Goal: Task Accomplishment & Management: Manage account settings

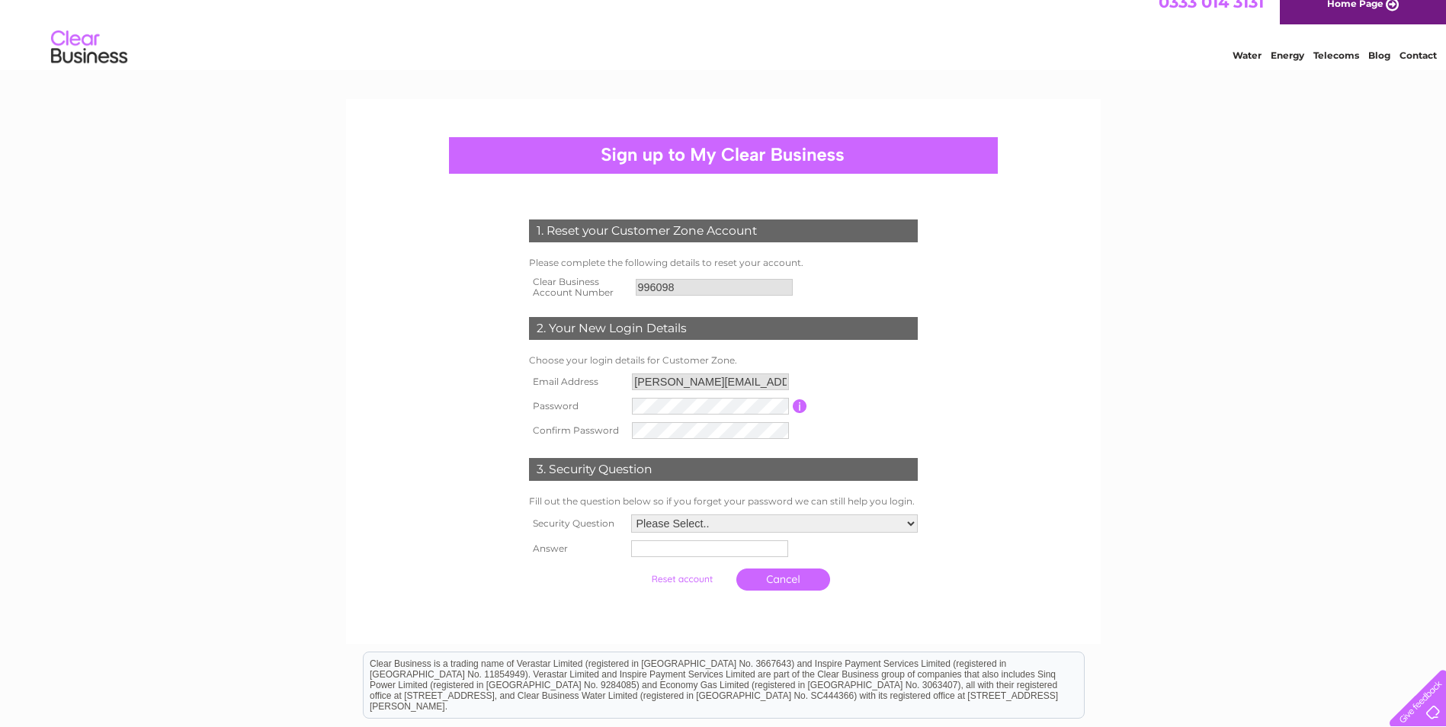
scroll to position [19, 0]
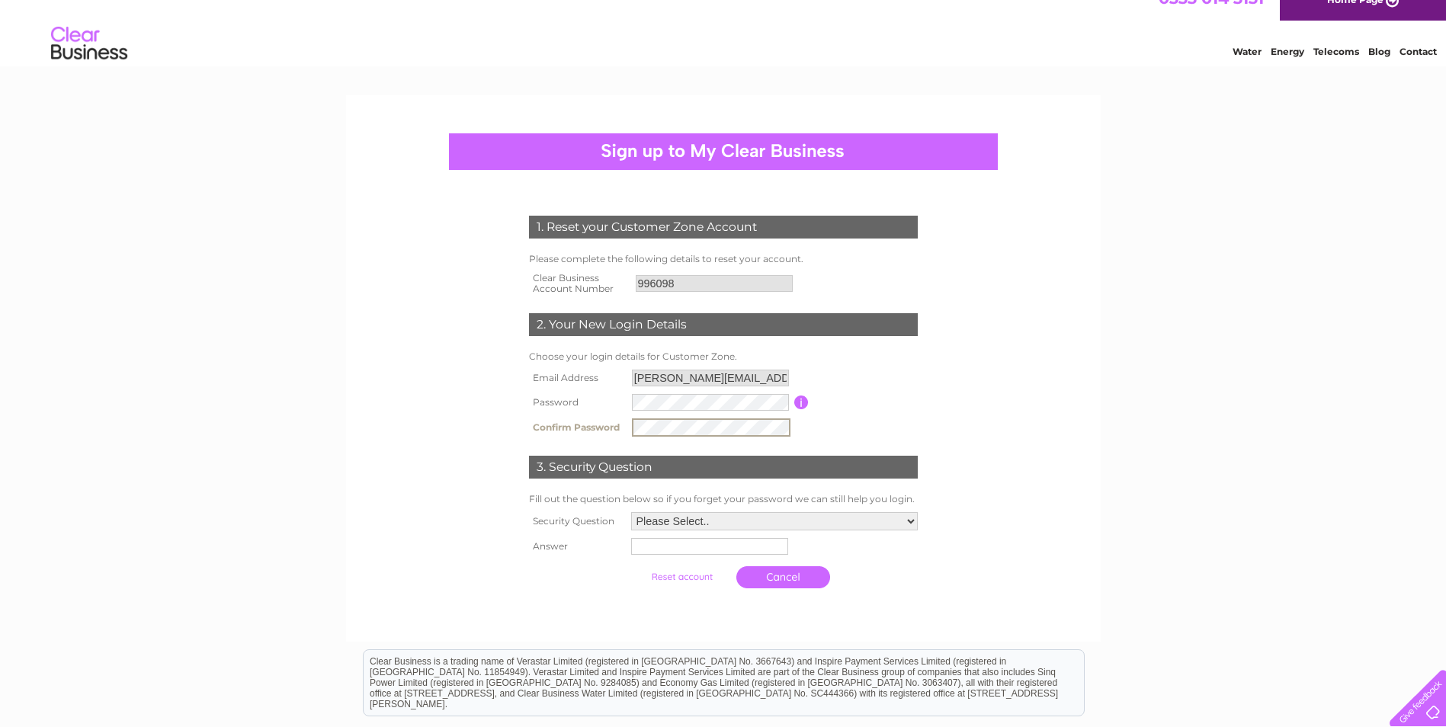
click at [912, 516] on select "Please Select.. In what town or city was your first job? In what town or city d…" at bounding box center [774, 521] width 287 height 18
select select "1"
click at [630, 512] on select "Please Select.. In what town or city was your first job? In what town or city d…" at bounding box center [774, 521] width 288 height 20
click at [691, 550] on input "text" at bounding box center [710, 546] width 159 height 18
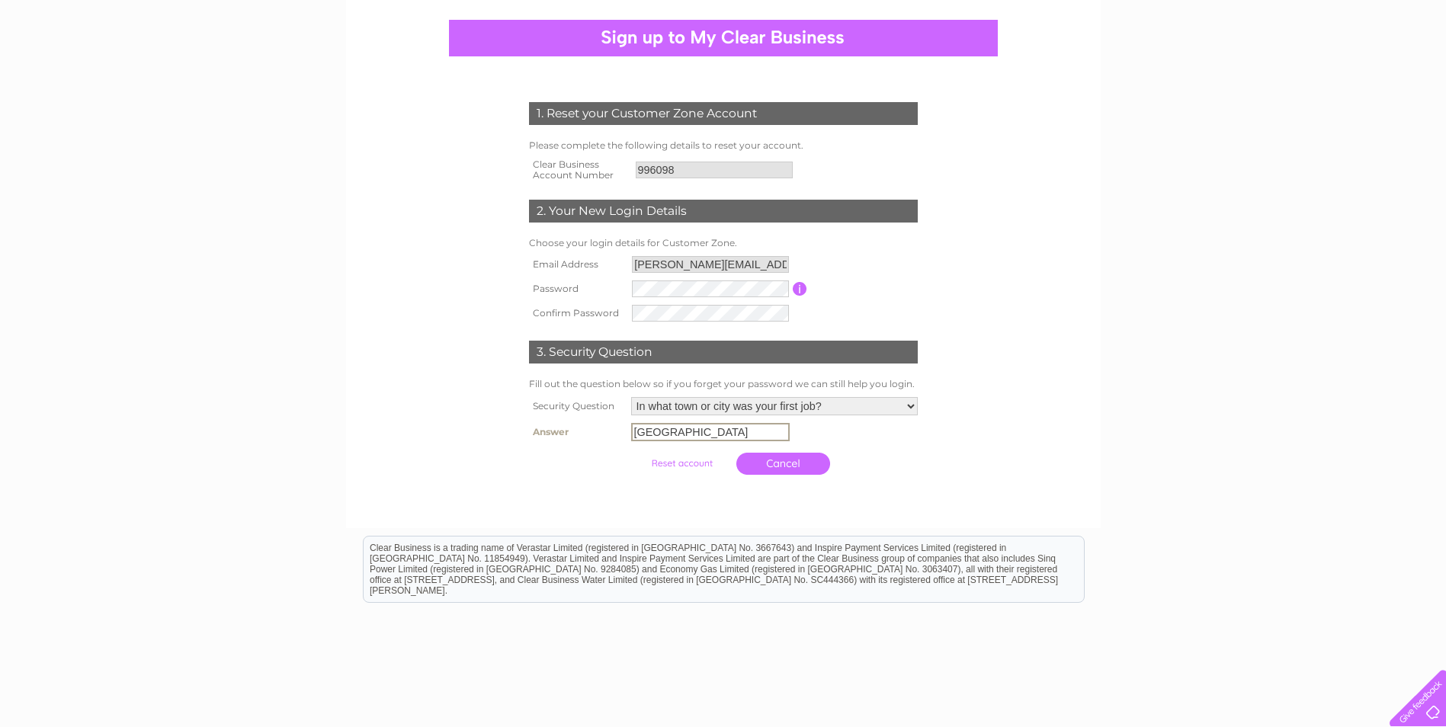
scroll to position [133, 0]
type input "Aberdeen"
click at [676, 465] on input "submit" at bounding box center [682, 461] width 94 height 21
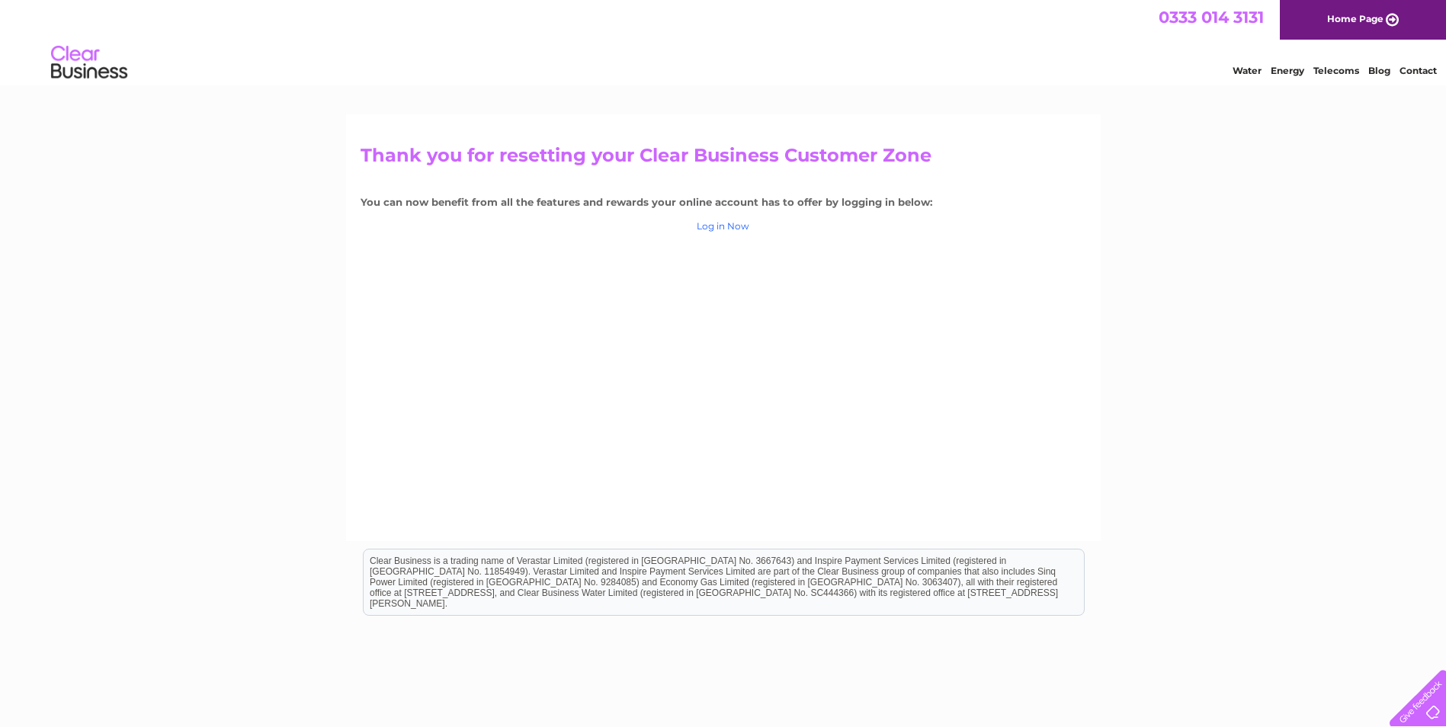
click at [724, 225] on link "Log in Now" at bounding box center [723, 225] width 53 height 11
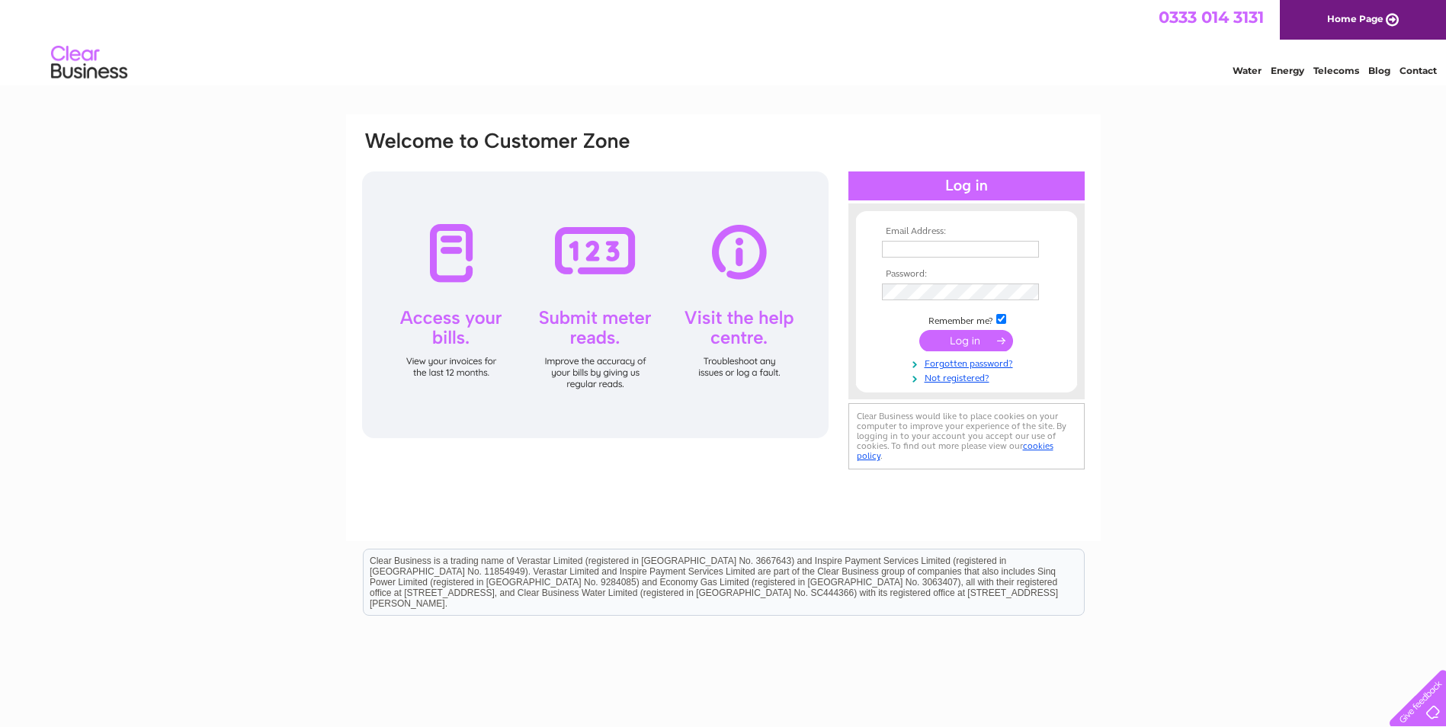
type input "[PERSON_NAME][EMAIL_ADDRESS][PERSON_NAME][DOMAIN_NAME]"
click at [966, 339] on input "submit" at bounding box center [966, 340] width 94 height 21
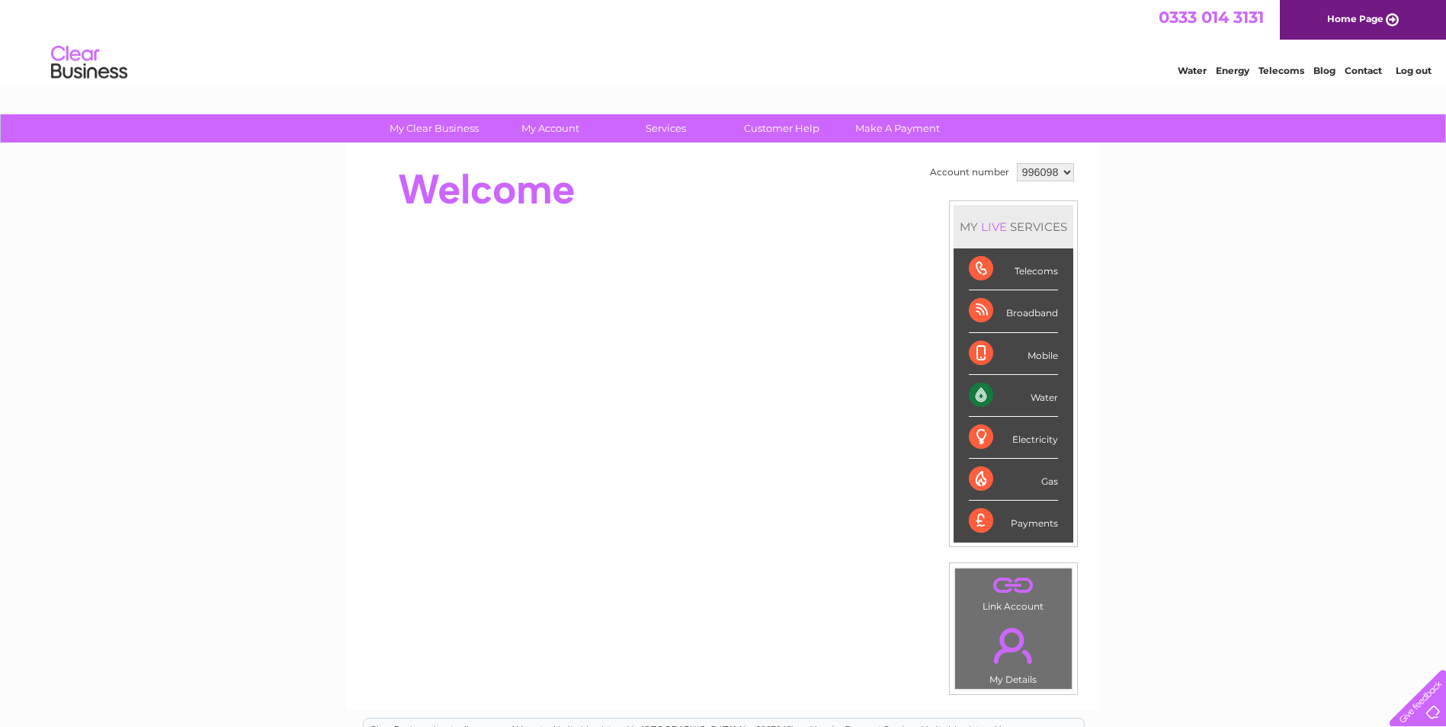
click at [682, 51] on div "Water Energy Telecoms Blog Contact Log out" at bounding box center [723, 65] width 1446 height 50
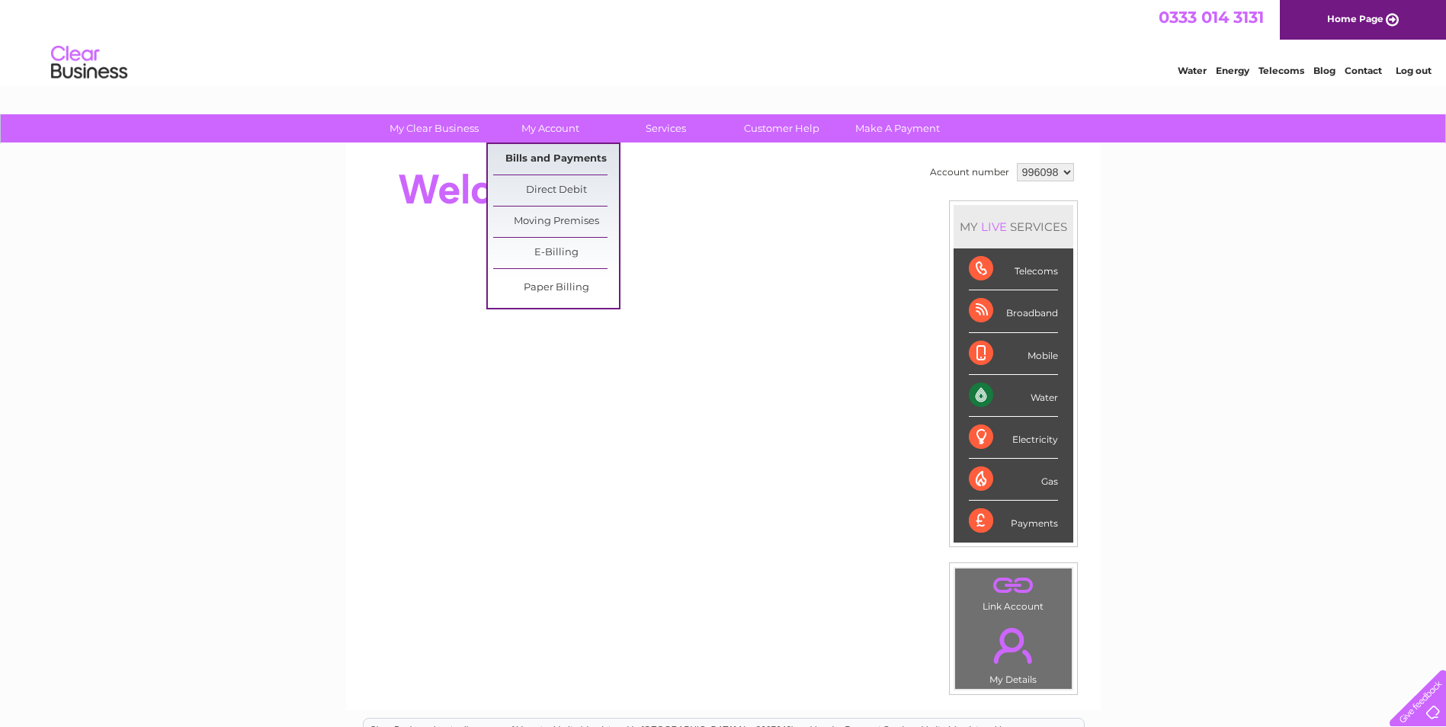
click at [544, 159] on link "Bills and Payments" at bounding box center [556, 159] width 126 height 30
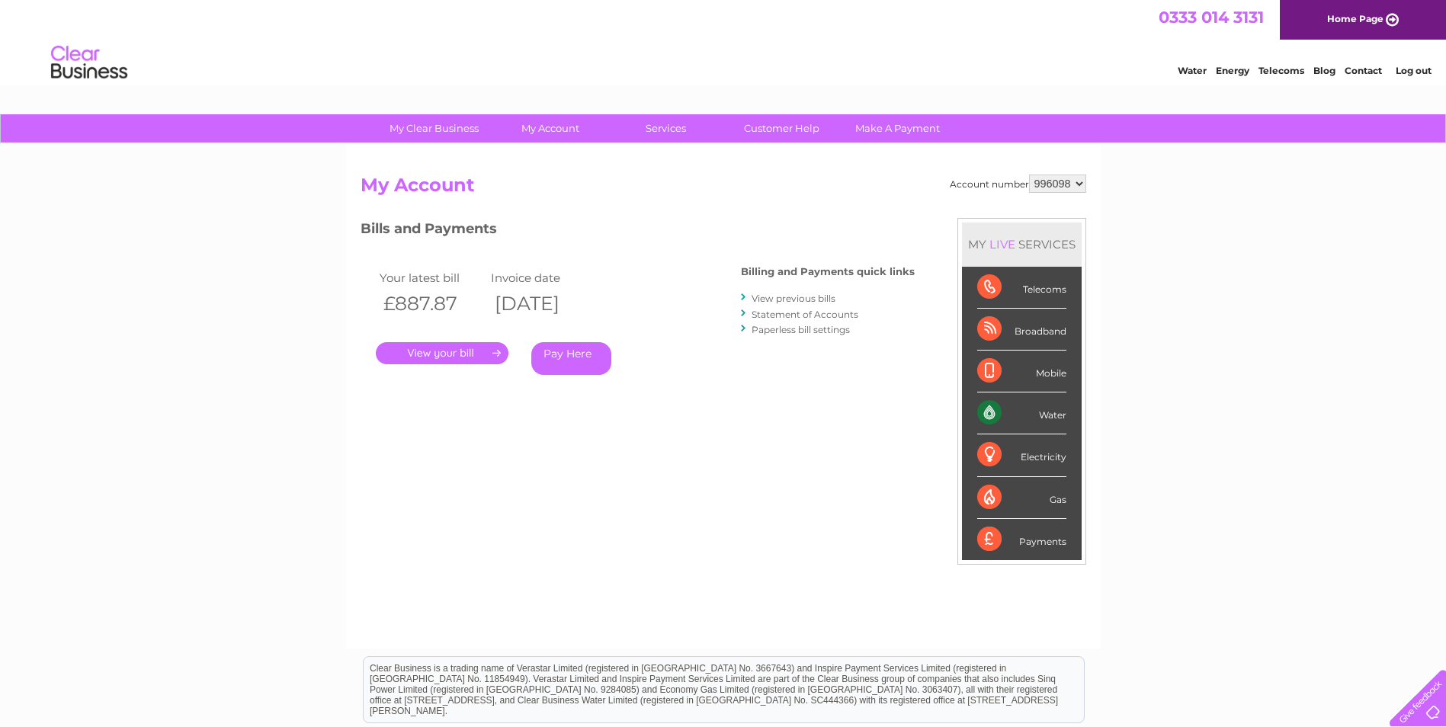
click at [807, 301] on link "View previous bills" at bounding box center [794, 298] width 84 height 11
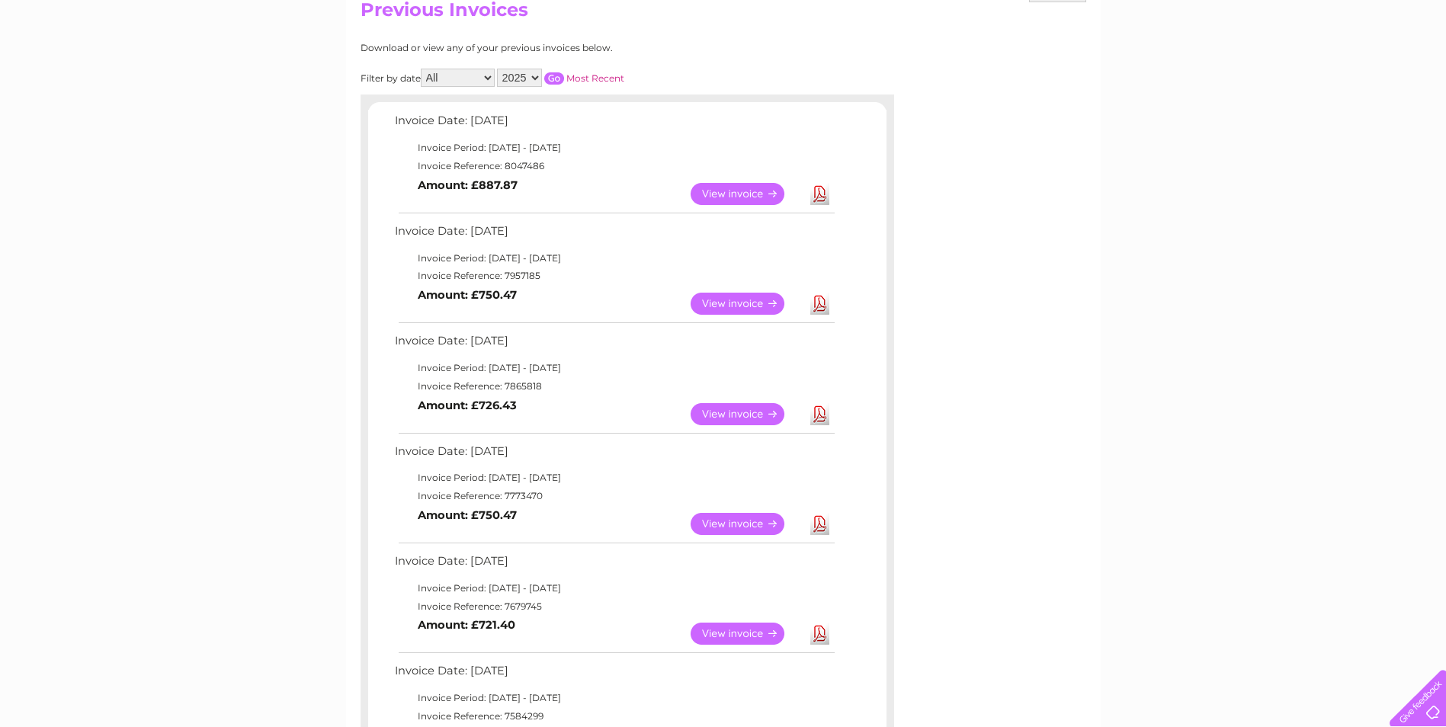
scroll to position [210, 0]
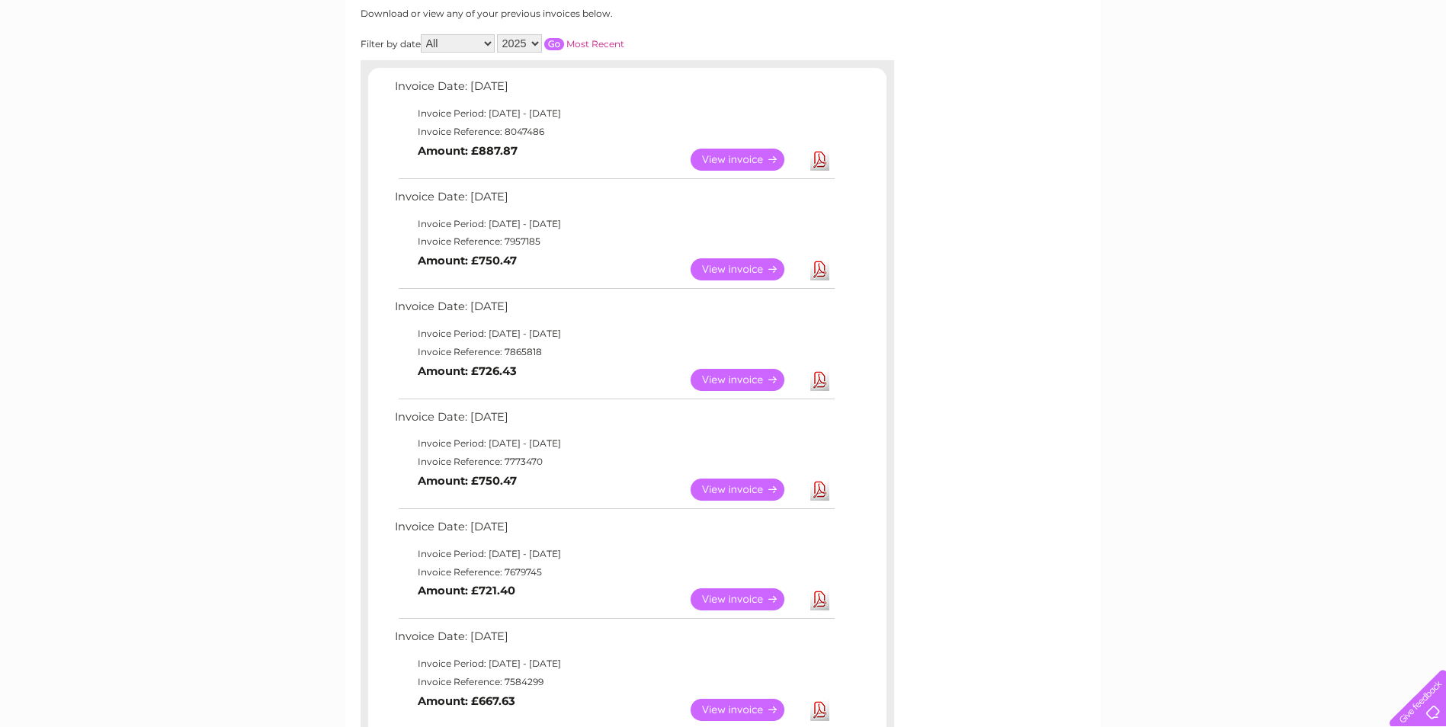
click at [733, 380] on link "View" at bounding box center [747, 380] width 112 height 22
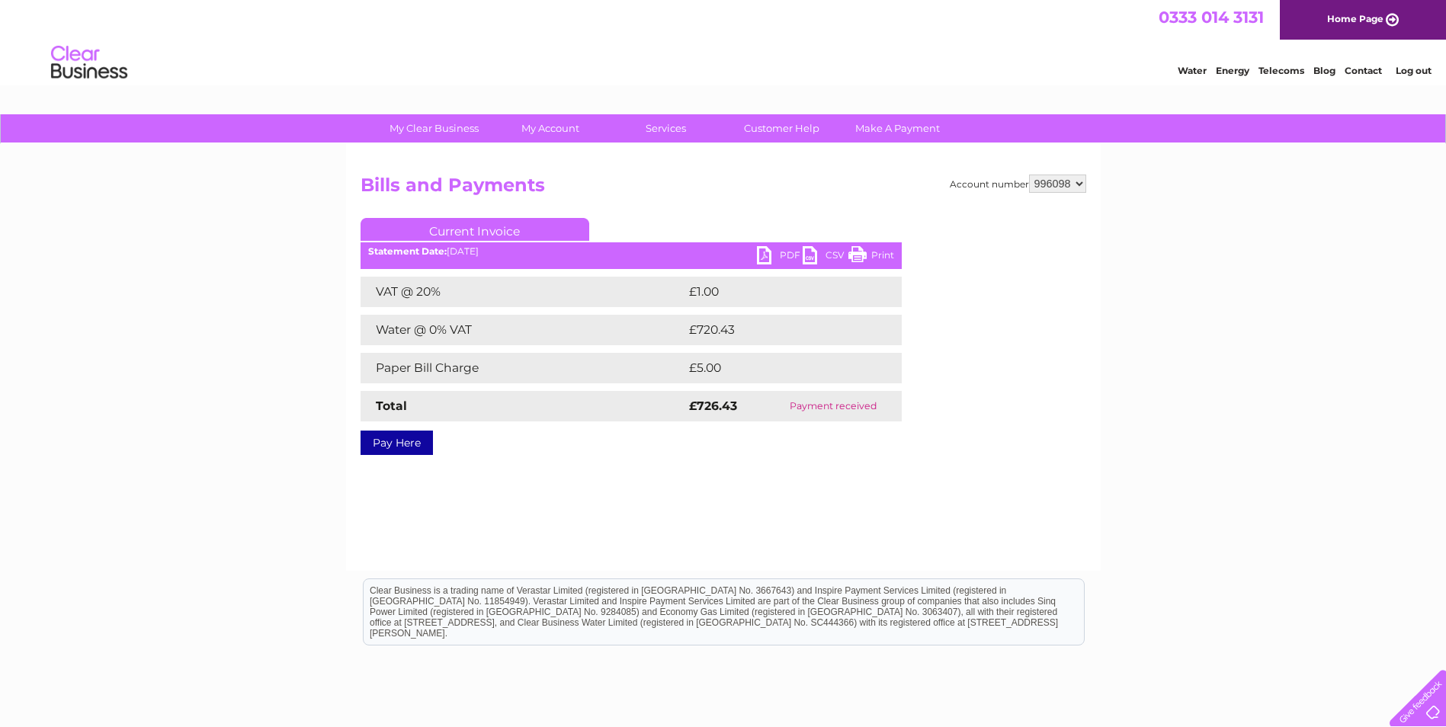
click at [775, 255] on link "PDF" at bounding box center [780, 257] width 46 height 22
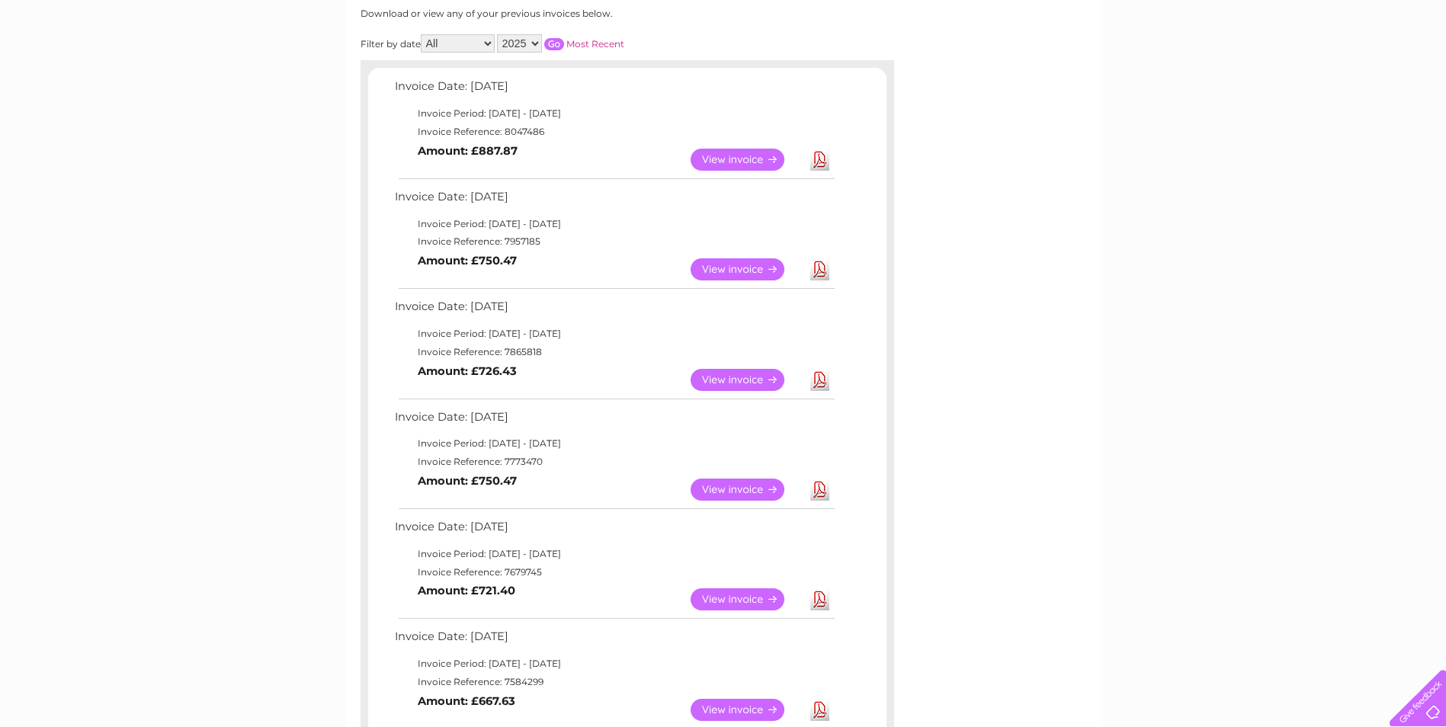
click at [732, 160] on link "View" at bounding box center [747, 160] width 112 height 22
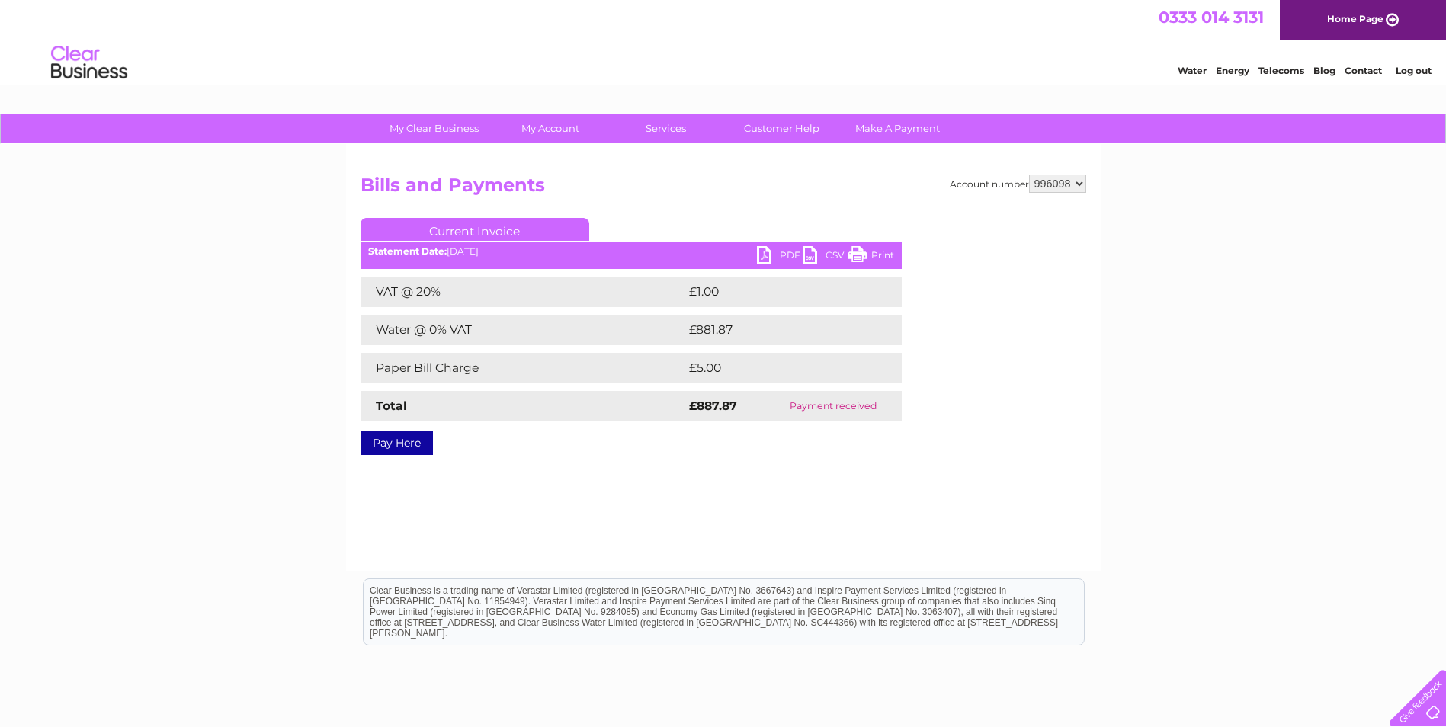
click at [786, 252] on link "PDF" at bounding box center [780, 257] width 46 height 22
click at [664, 548] on div "Account number 996098 Bills and Payments Current Invoice PDF CSV Print VAT @ 20%" at bounding box center [723, 357] width 755 height 427
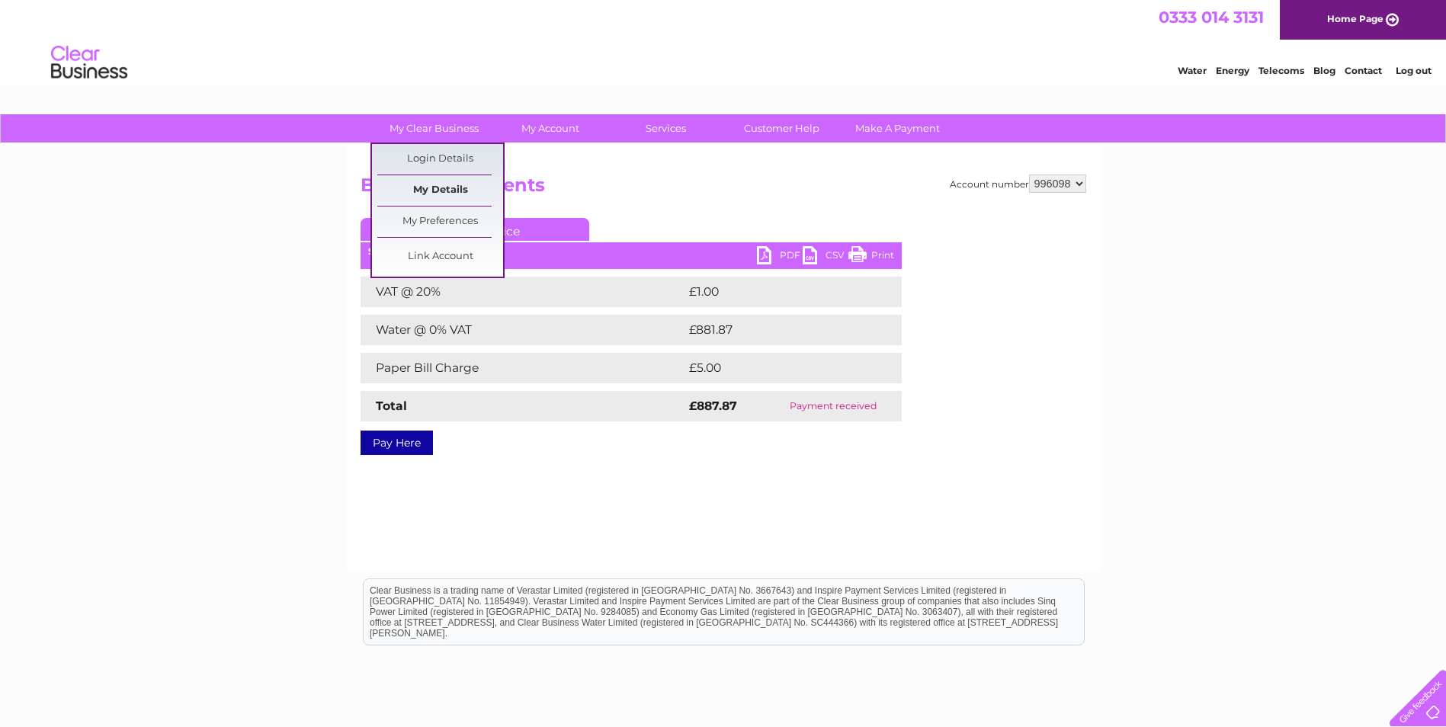
click at [440, 184] on link "My Details" at bounding box center [440, 190] width 126 height 30
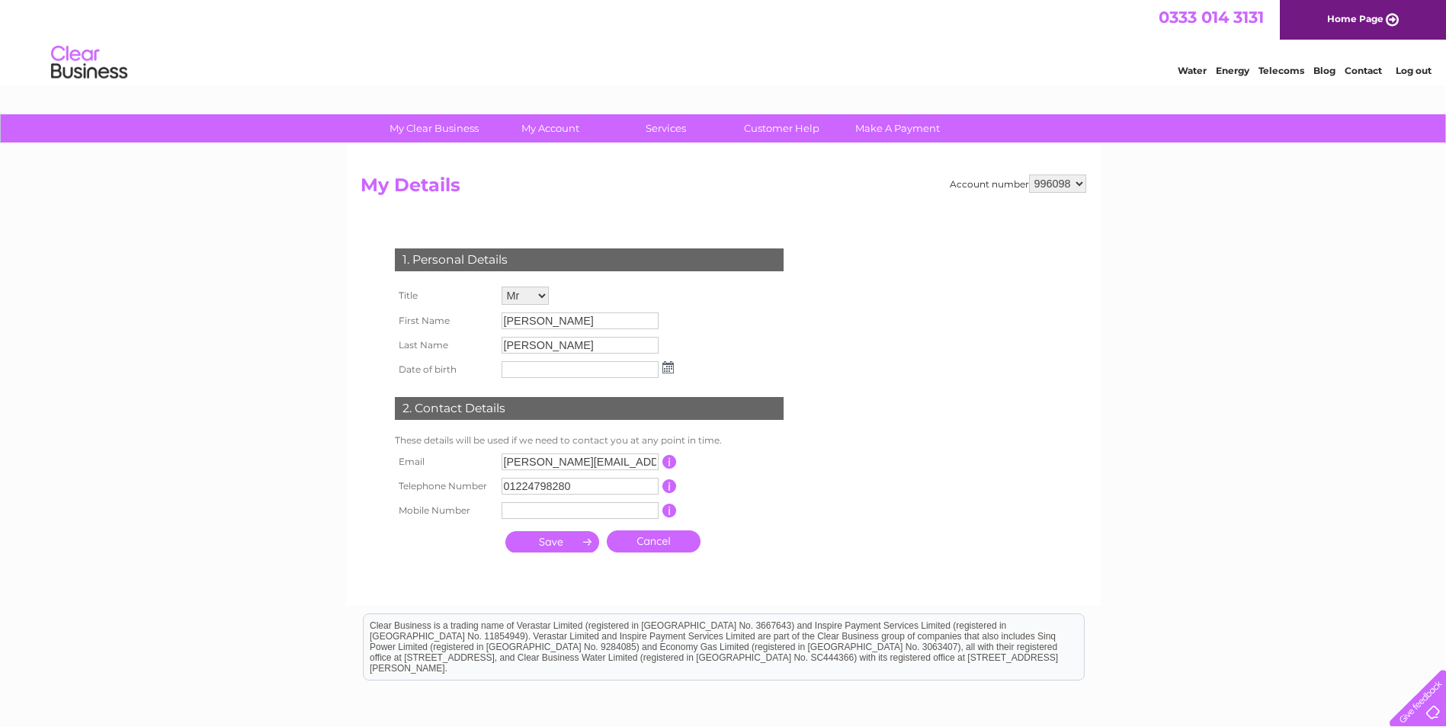
click at [541, 295] on select "Mr Mrs Ms Miss Dr Rev Prof Other" at bounding box center [525, 296] width 47 height 18
select select "Mrs"
click at [502, 287] on select "Mr Mrs Ms Miss Dr Rev Prof Other" at bounding box center [526, 297] width 49 height 20
drag, startPoint x: 550, startPoint y: 323, endPoint x: 455, endPoint y: 316, distance: 95.6
click at [455, 316] on tr "First Name Shaun" at bounding box center [534, 322] width 287 height 26
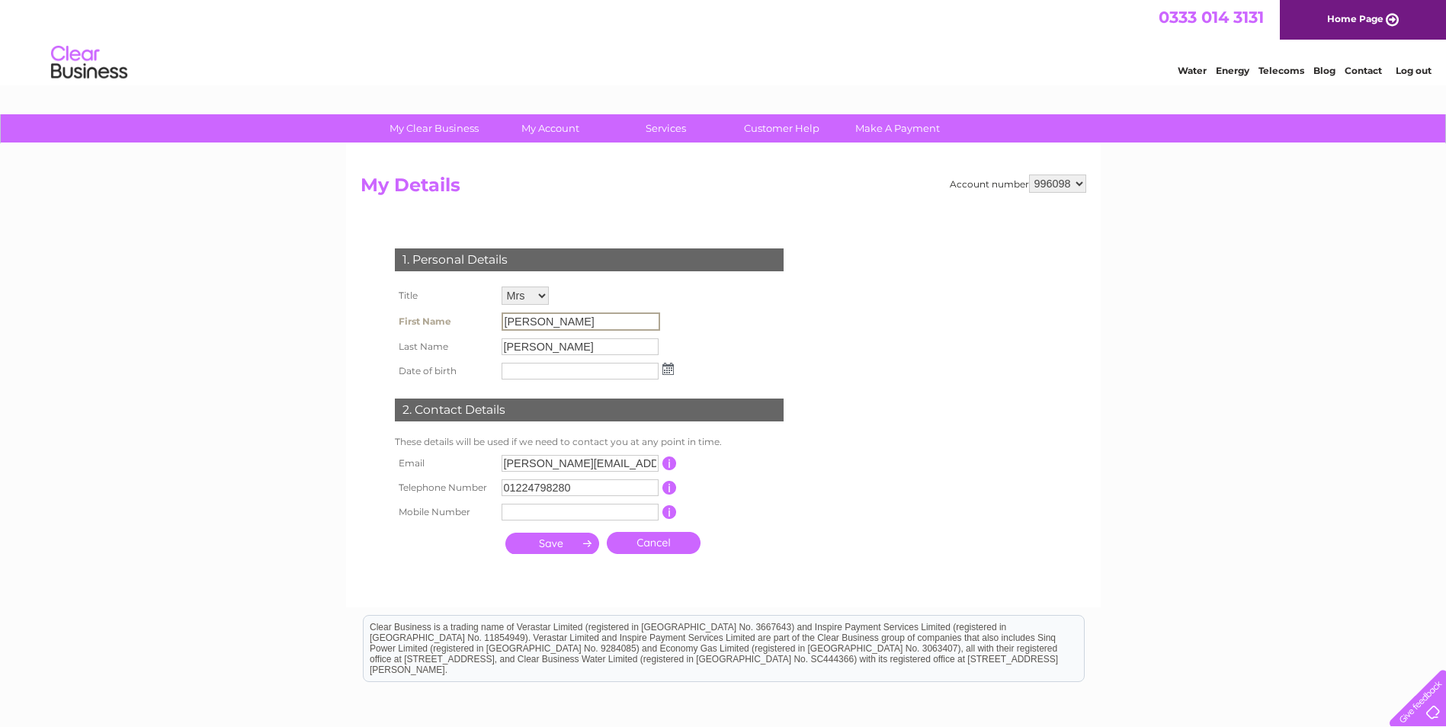
drag, startPoint x: 455, startPoint y: 316, endPoint x: 547, endPoint y: 326, distance: 92.9
click at [547, 326] on input "[PERSON_NAME]" at bounding box center [581, 322] width 159 height 18
drag, startPoint x: 547, startPoint y: 322, endPoint x: 445, endPoint y: 321, distance: 102.2
click at [445, 321] on tr "First Name Shaun" at bounding box center [534, 322] width 287 height 26
click at [637, 290] on td "Mr Mrs Ms Miss Dr Rev Prof Other" at bounding box center [588, 296] width 180 height 26
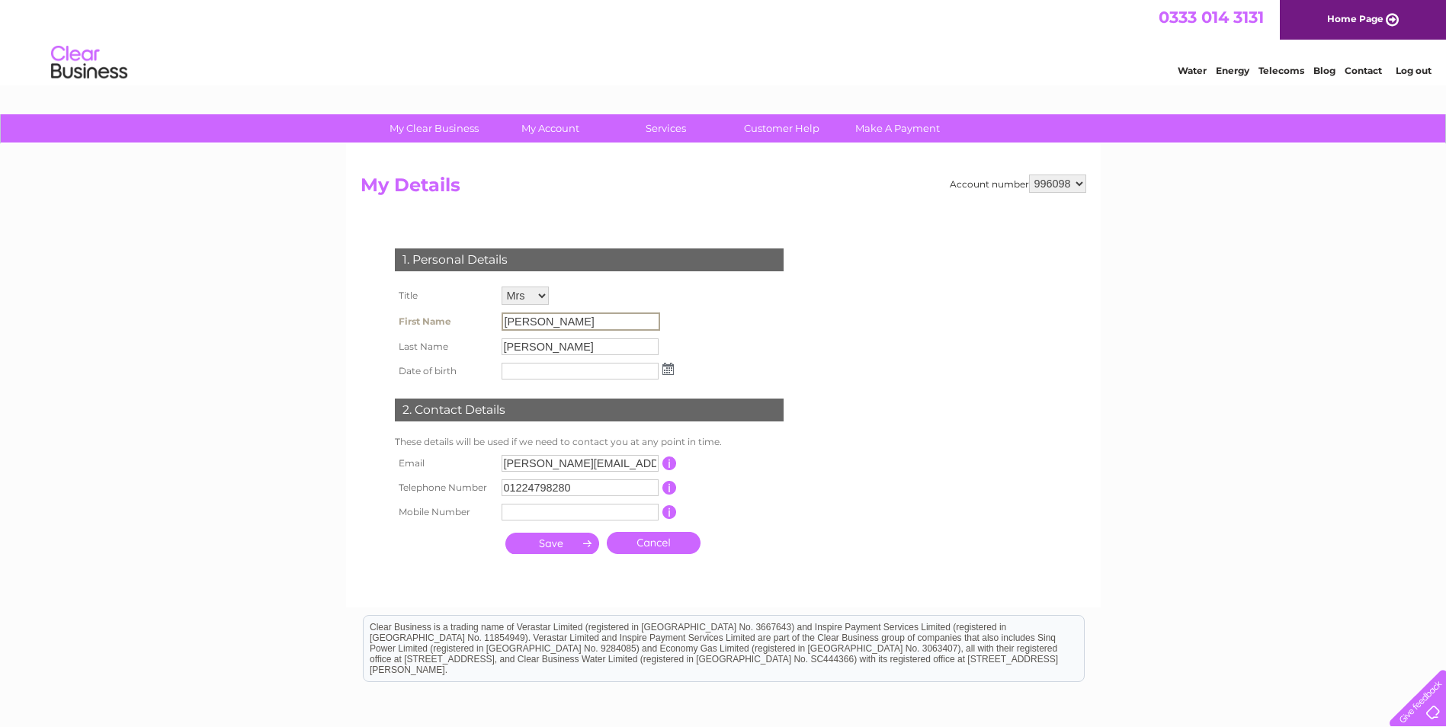
click at [505, 323] on input "[PERSON_NAME]" at bounding box center [581, 322] width 159 height 18
click at [542, 294] on select "Mr Mrs Ms Miss Dr Rev Prof Other" at bounding box center [525, 296] width 47 height 18
click at [502, 287] on select "Mr Mrs Ms Miss Dr Rev Prof Other" at bounding box center [526, 297] width 49 height 20
click at [542, 299] on select "Mr Mrs Ms Miss Dr Rev Prof Other" at bounding box center [526, 297] width 49 height 20
select select "Mr"
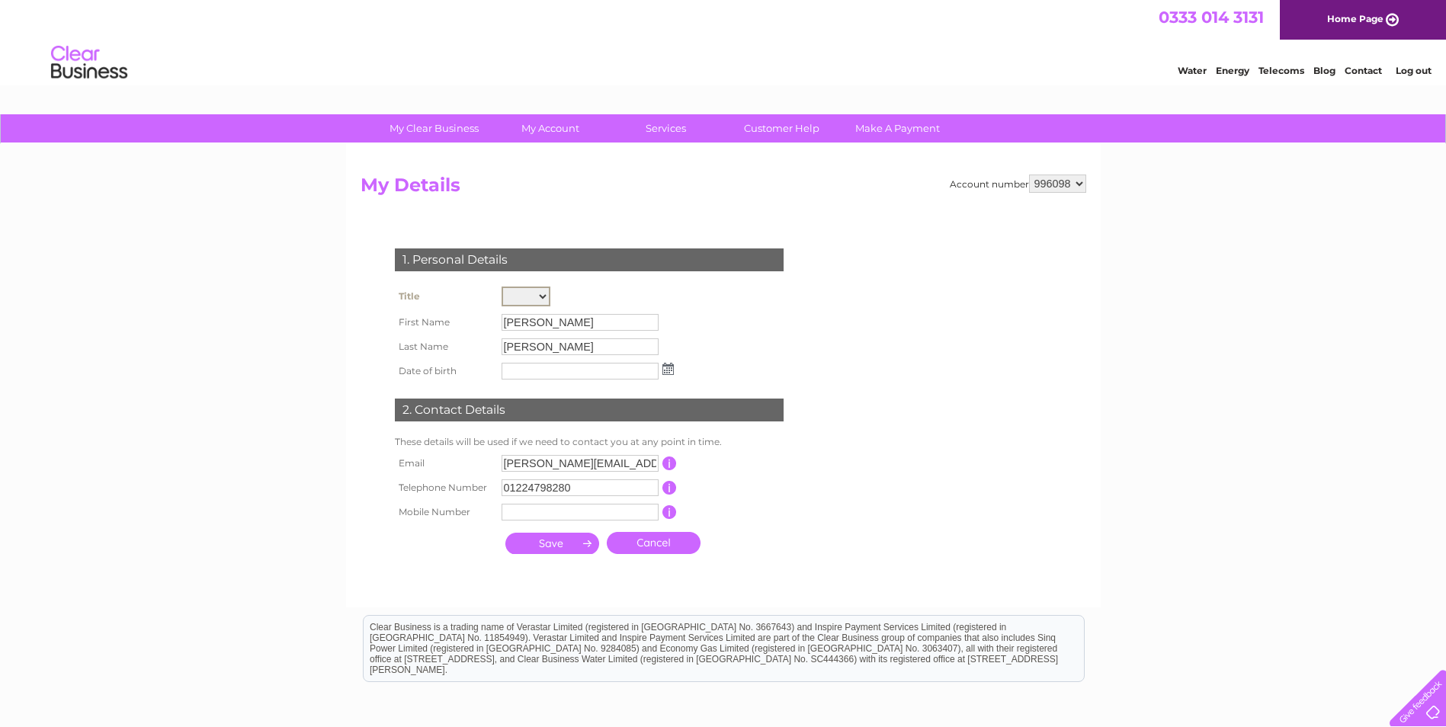
click at [502, 287] on select "Mr Mrs Ms Miss Dr Rev Prof Other" at bounding box center [526, 297] width 49 height 20
click at [788, 327] on div "1. Personal Details Title Mr Mrs Ms Miss Dr Rev Prof Other First Name Shaun Las…" at bounding box center [593, 396] width 464 height 327
click at [645, 544] on link "Cancel" at bounding box center [654, 542] width 94 height 22
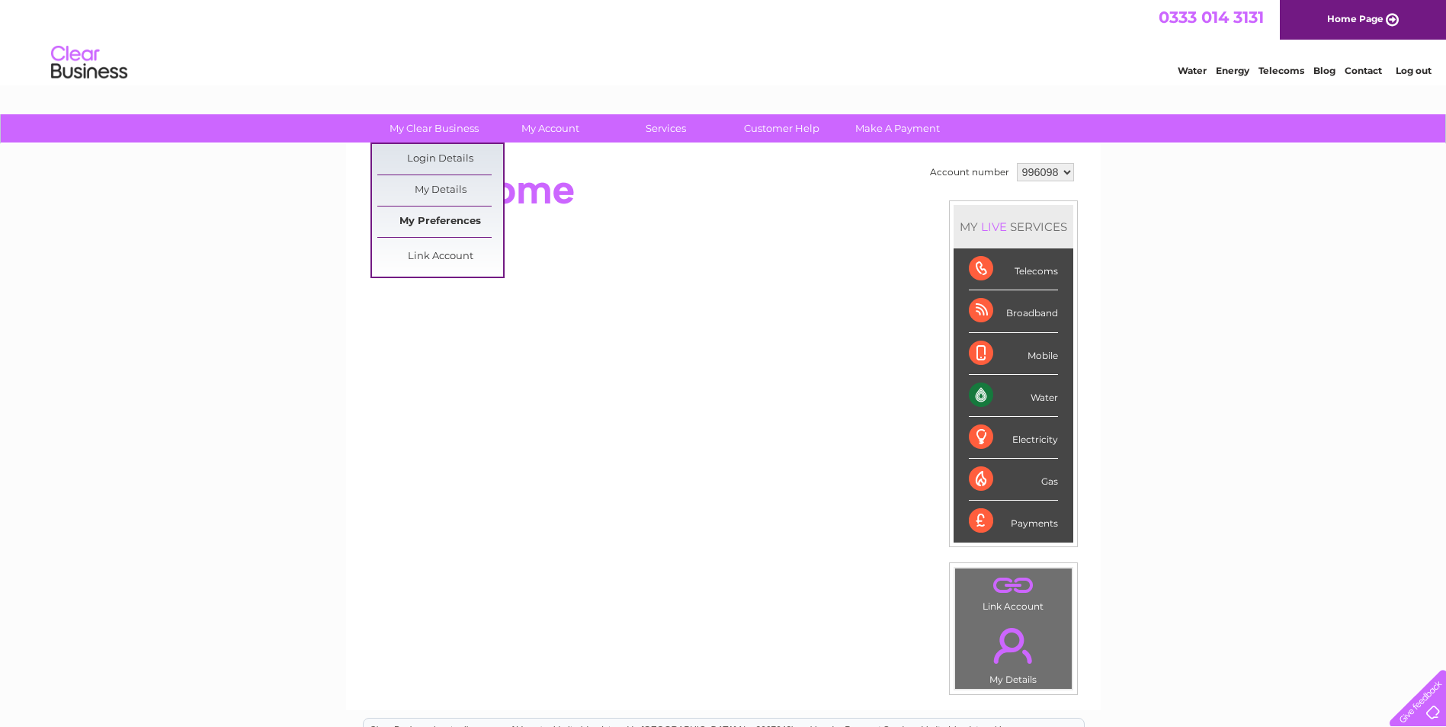
click at [432, 225] on link "My Preferences" at bounding box center [440, 222] width 126 height 30
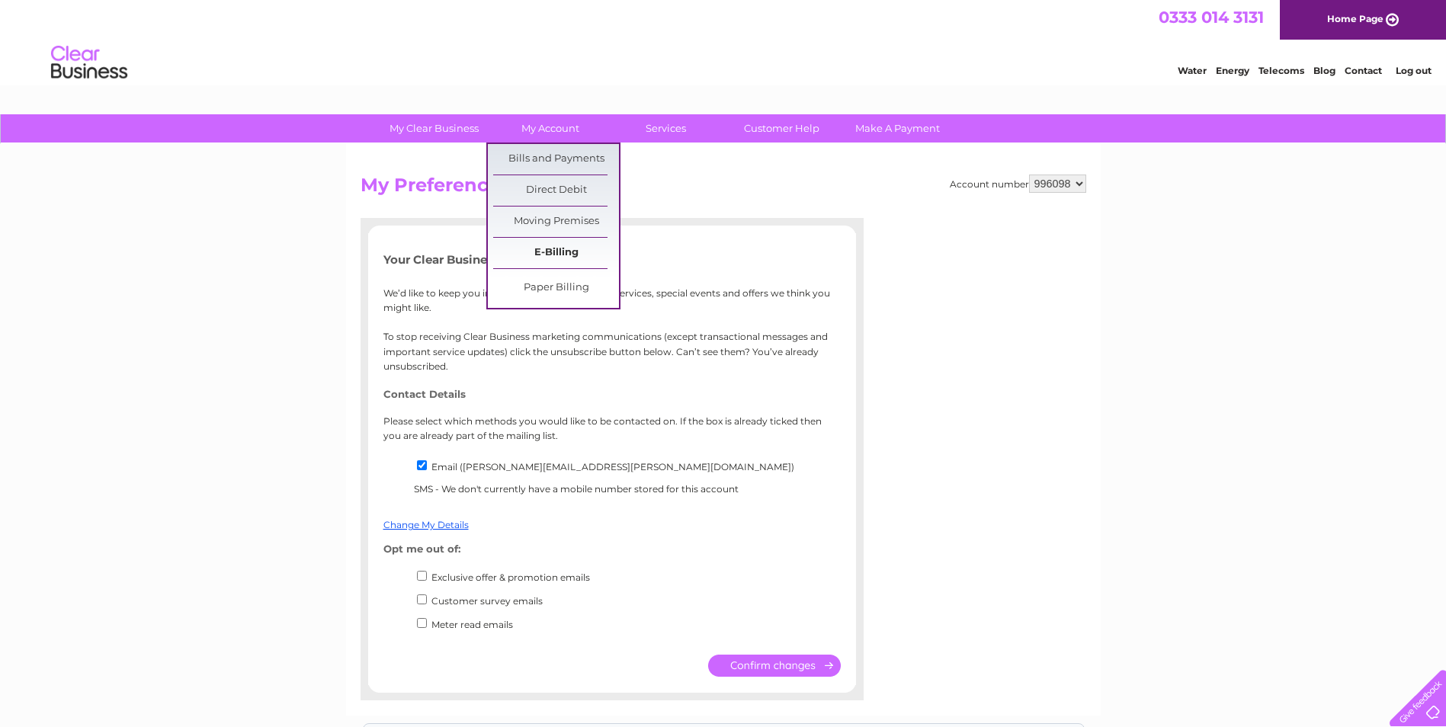
click at [549, 256] on link "E-Billing" at bounding box center [556, 253] width 126 height 30
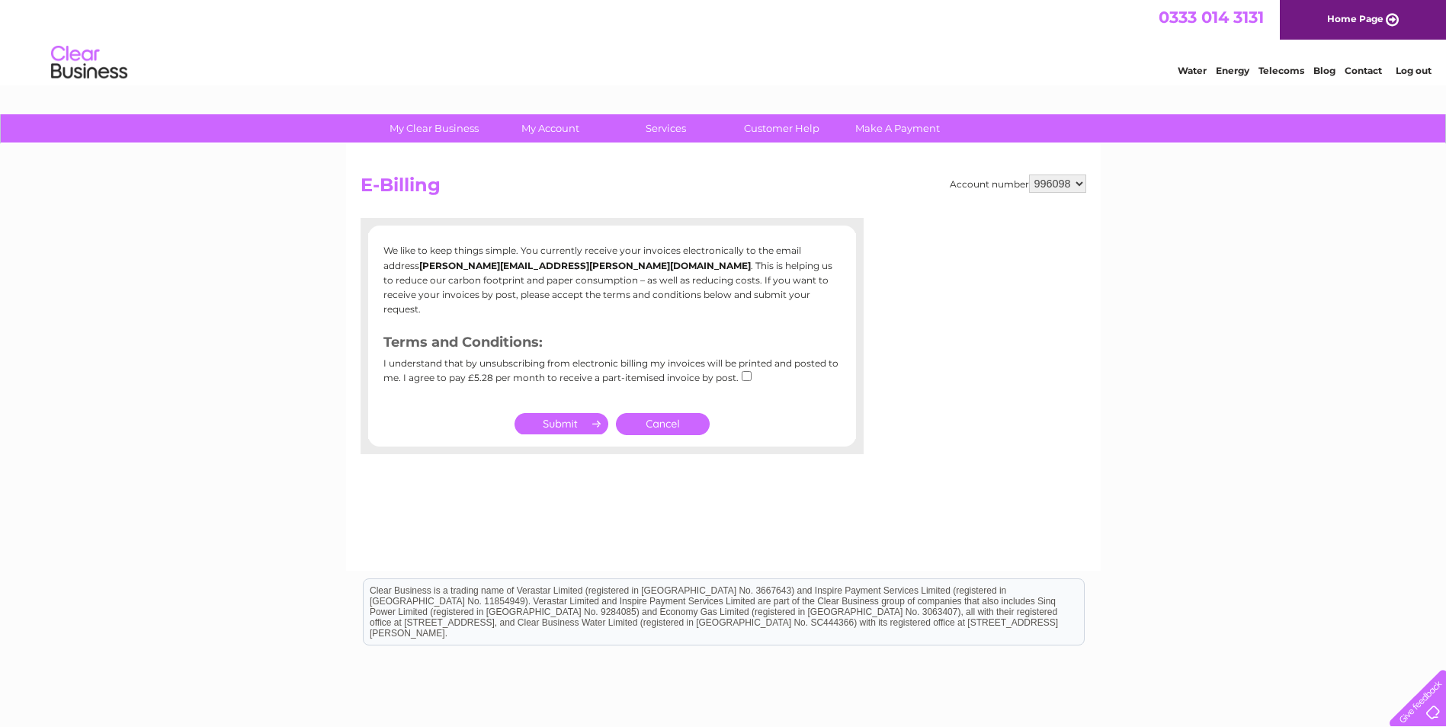
click at [570, 413] on input "submit" at bounding box center [562, 423] width 94 height 21
click at [699, 301] on p "We like to keep things simple. You currently receive your invoices electronical…" at bounding box center [611, 279] width 457 height 73
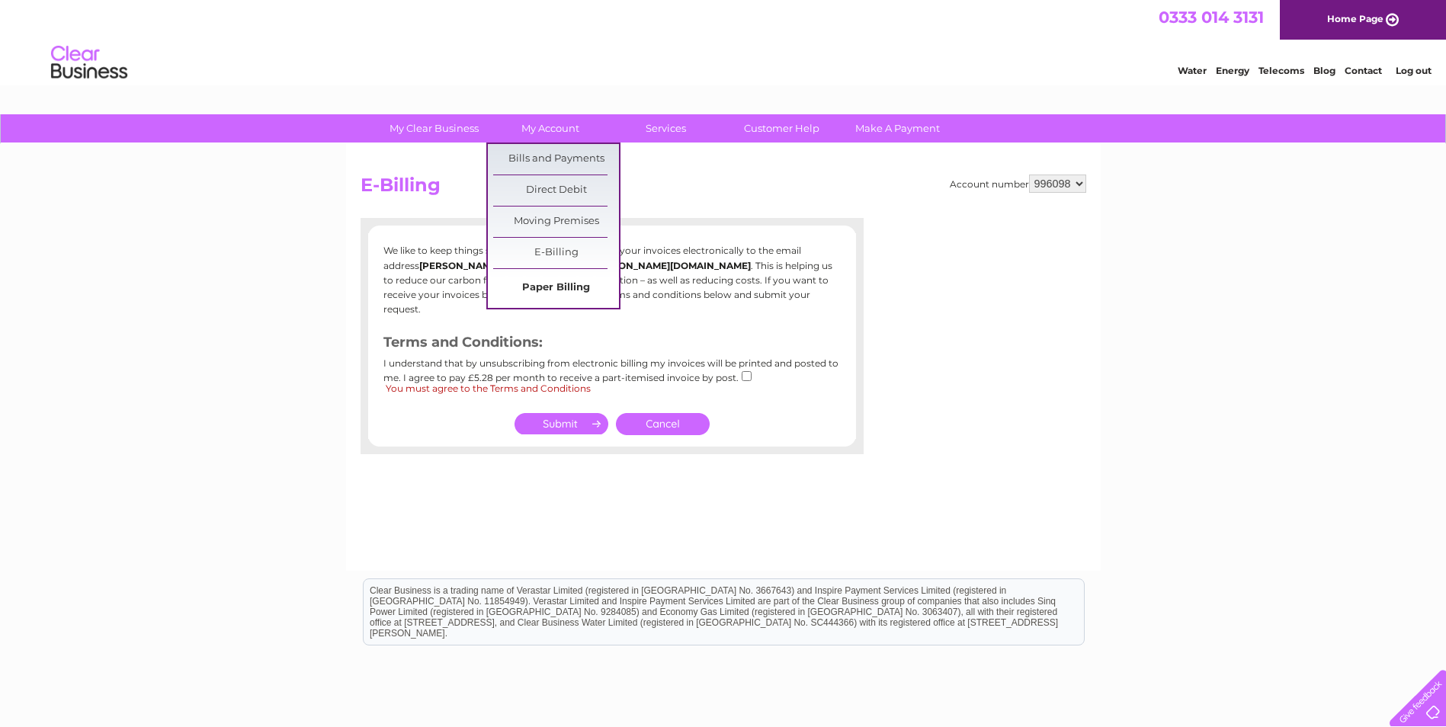
click at [570, 287] on link "Paper Billing" at bounding box center [556, 288] width 126 height 30
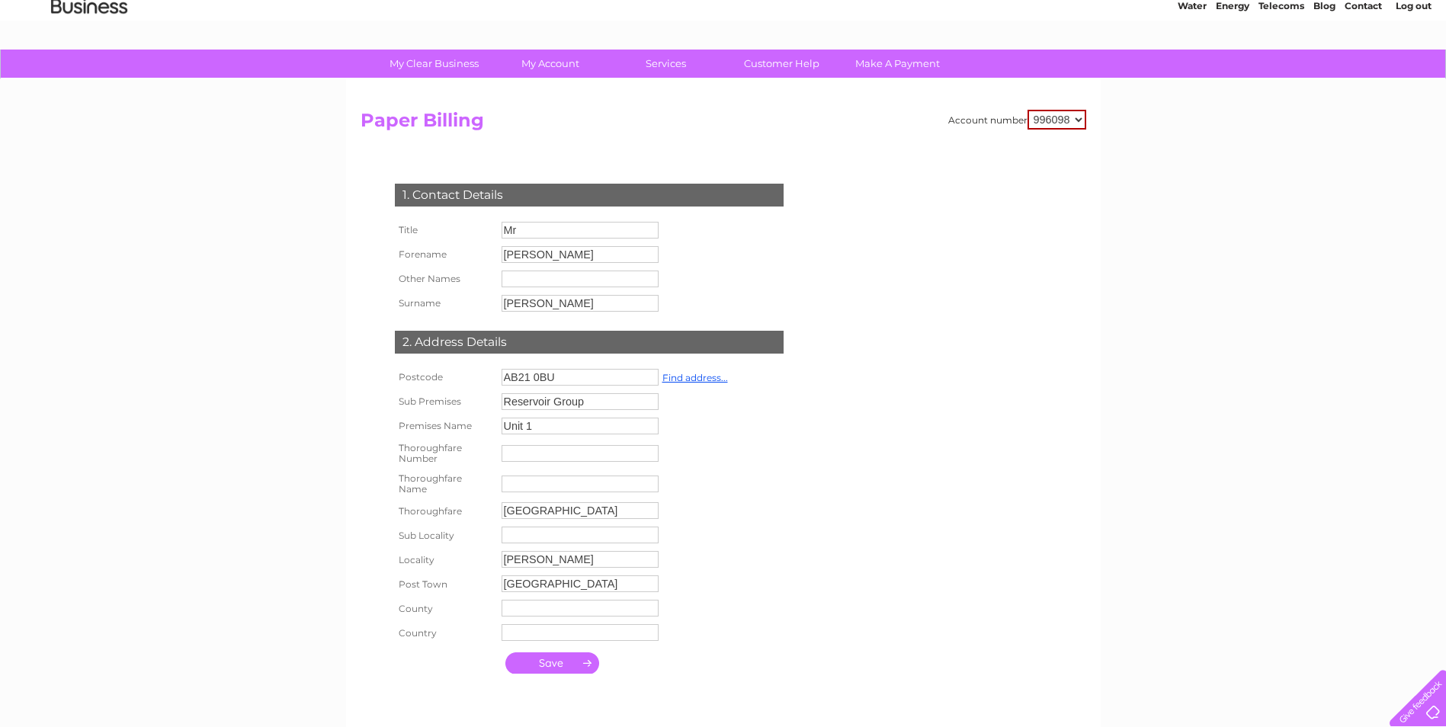
scroll to position [76, 0]
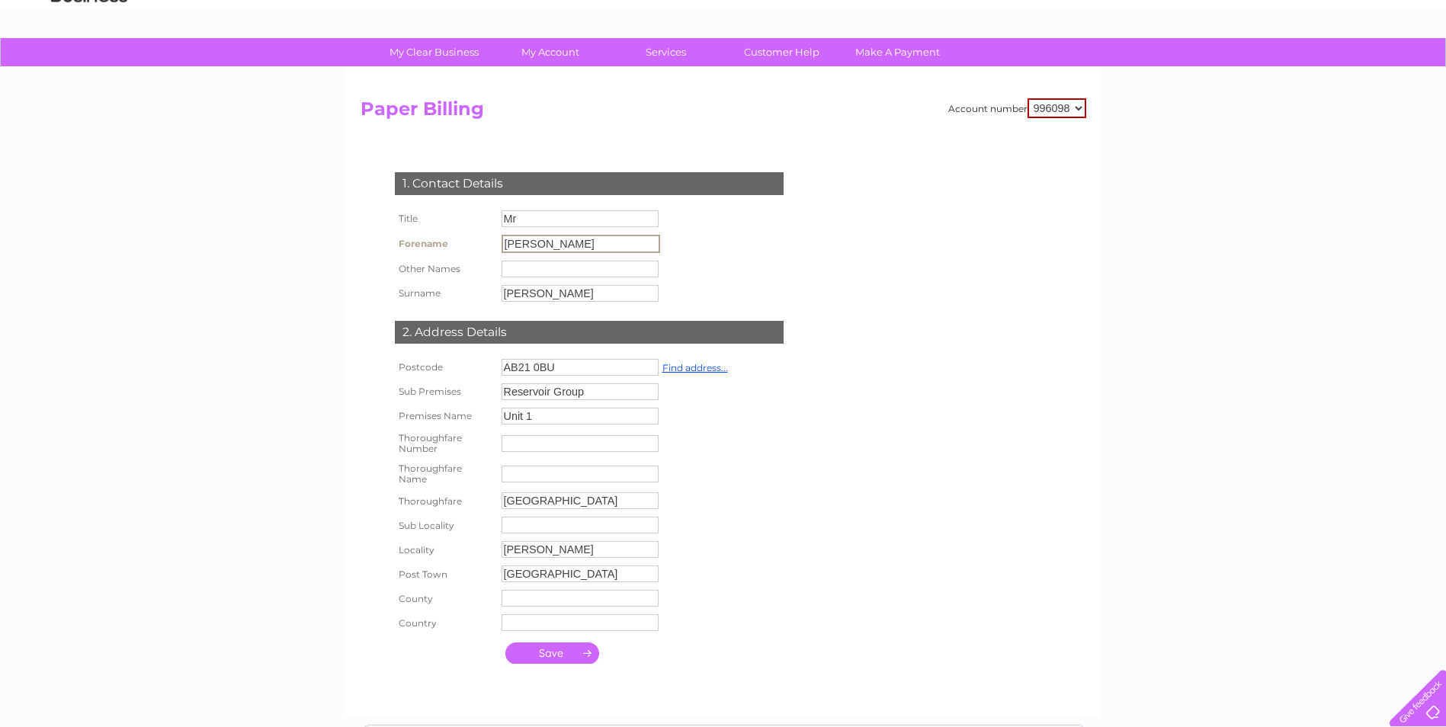
drag, startPoint x: 546, startPoint y: 249, endPoint x: 466, endPoint y: 239, distance: 80.6
click at [466, 239] on tr "Forename [PERSON_NAME]" at bounding box center [527, 244] width 273 height 26
click at [821, 435] on div "1. Contact Details Title Mr Forename [PERSON_NAME] Other Names Surname [PERSON_…" at bounding box center [593, 413] width 464 height 513
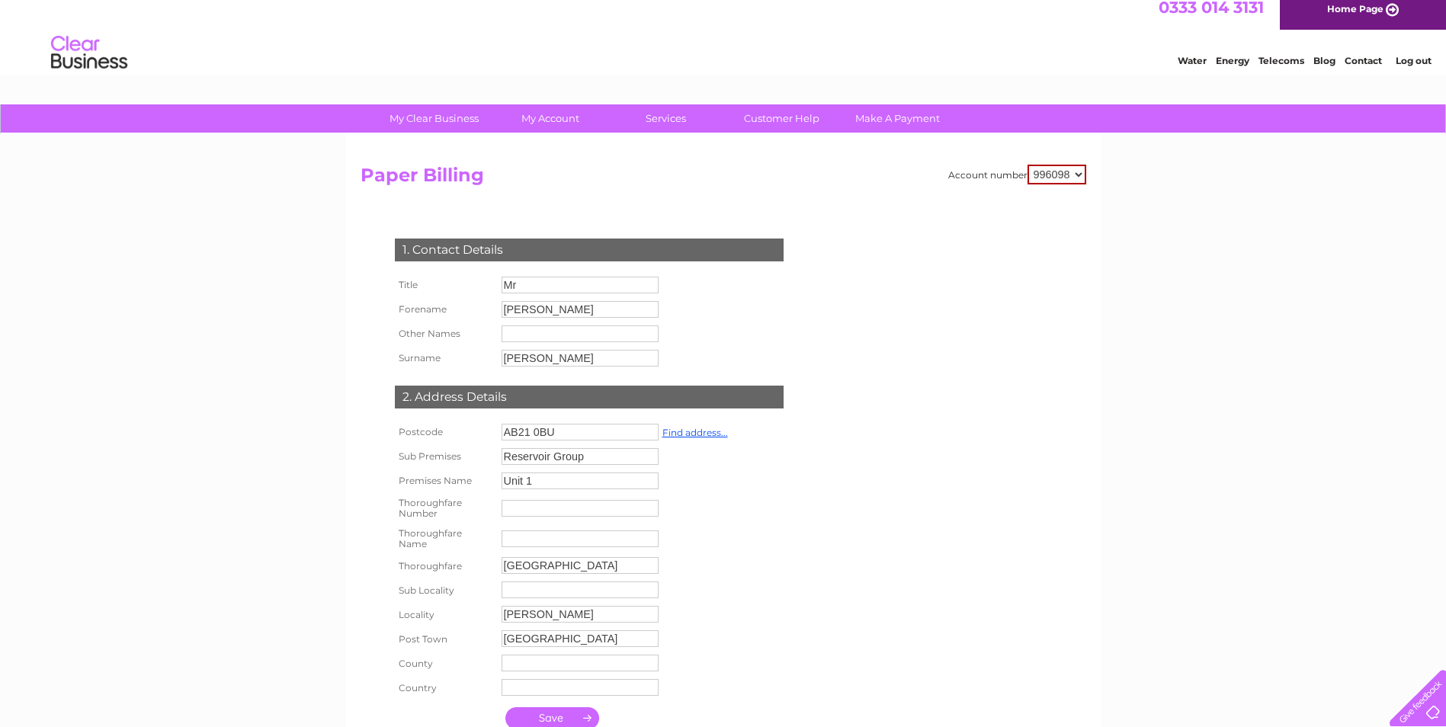
scroll to position [0, 0]
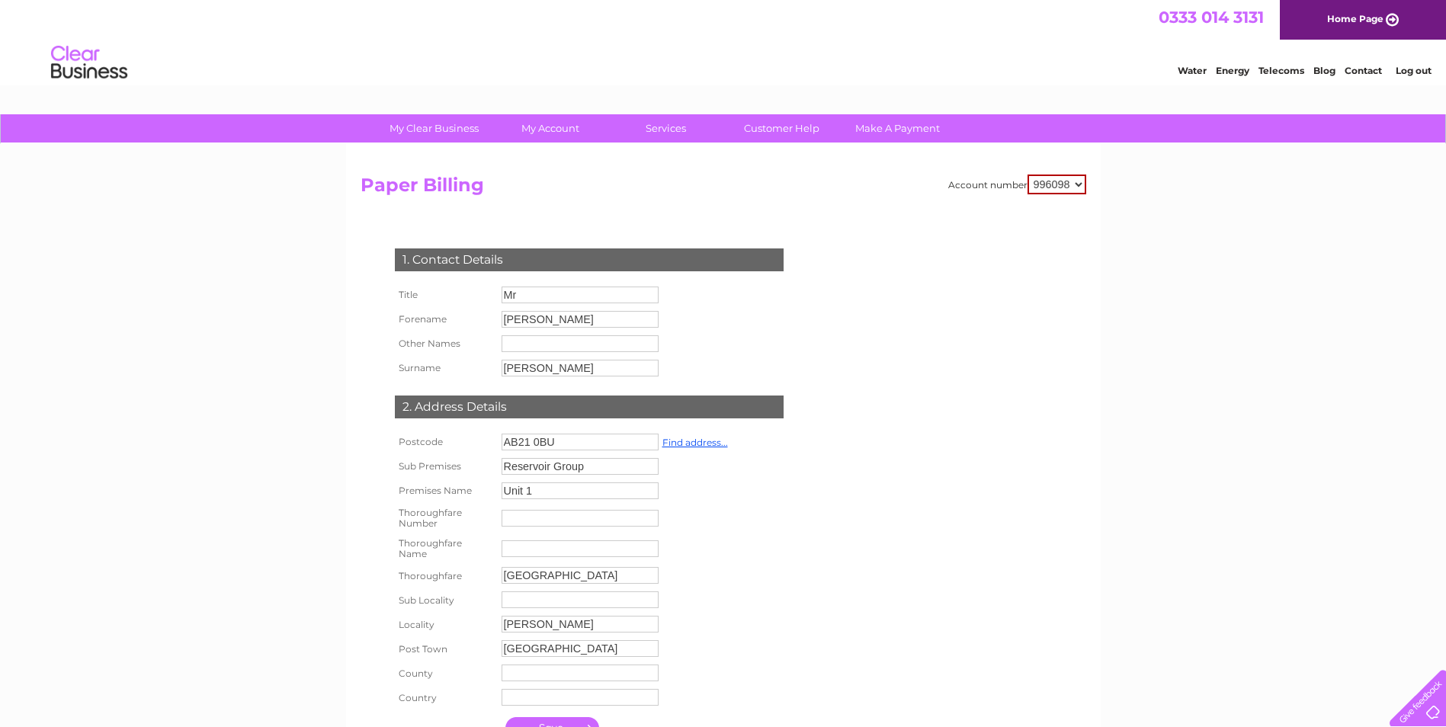
click at [1366, 17] on link "Home Page" at bounding box center [1363, 20] width 166 height 40
